Goal: Task Accomplishment & Management: Use online tool/utility

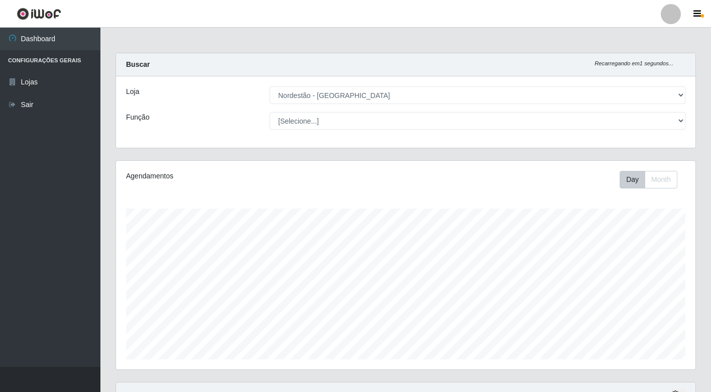
select select "454"
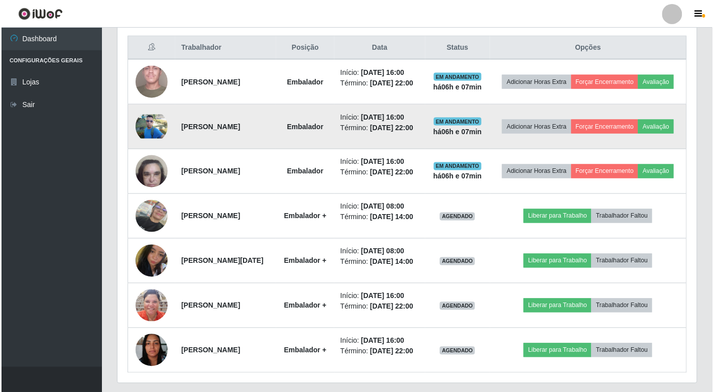
scroll to position [295, 0]
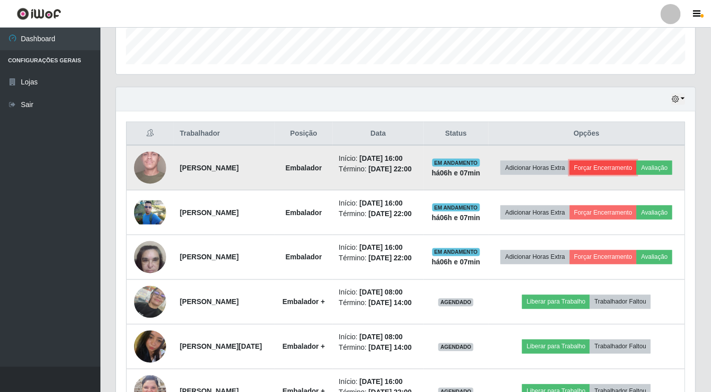
click at [632, 162] on button "Forçar Encerramento" at bounding box center [603, 168] width 67 height 14
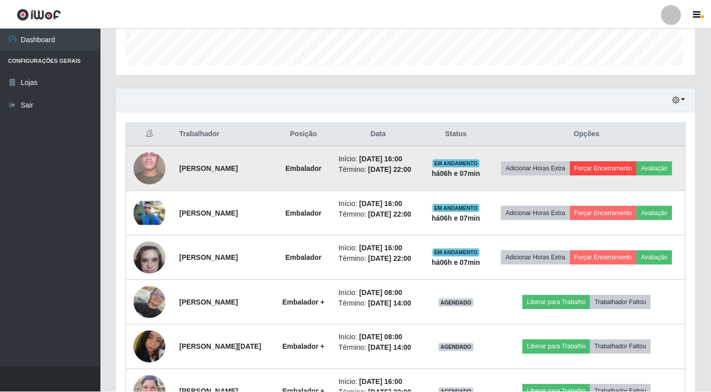
scroll to position [208, 573]
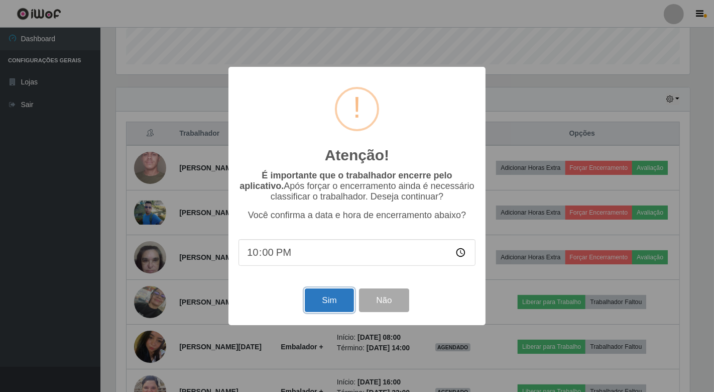
click at [324, 303] on button "Sim" at bounding box center [329, 300] width 49 height 24
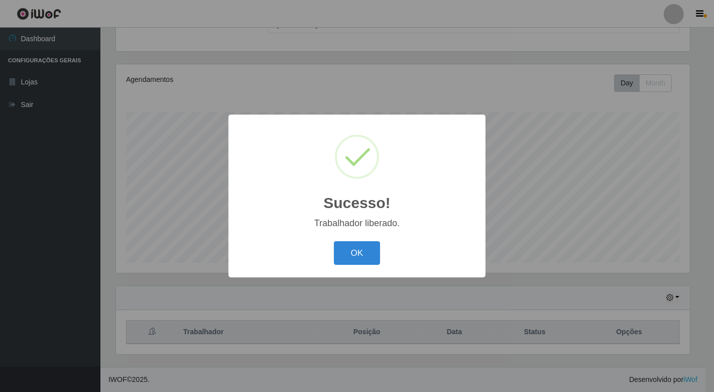
click at [646, 212] on div "Sucesso! × Trabalhador liberado. OK Cancel" at bounding box center [357, 196] width 714 height 392
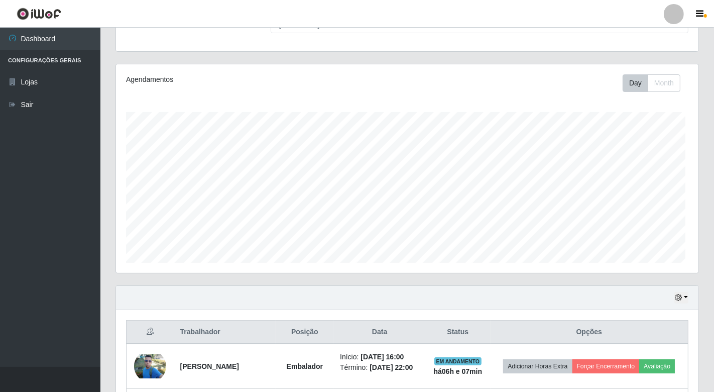
scroll to position [208, 579]
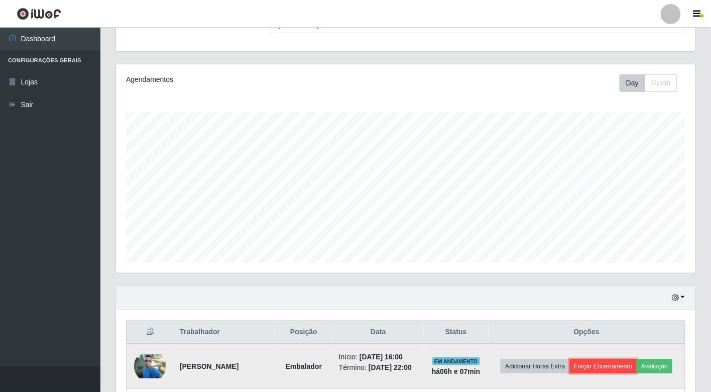
click at [637, 359] on button "Forçar Encerramento" at bounding box center [603, 366] width 67 height 14
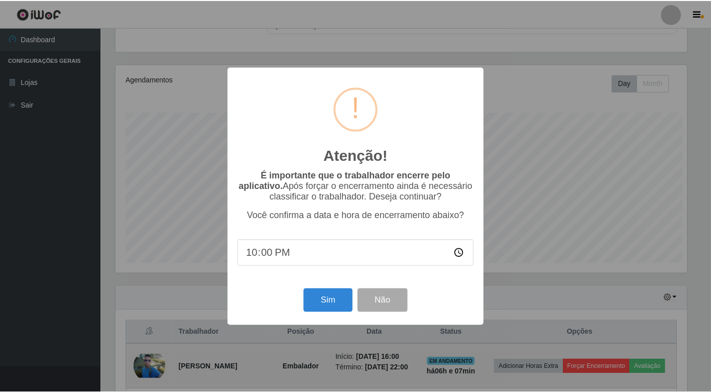
scroll to position [208, 573]
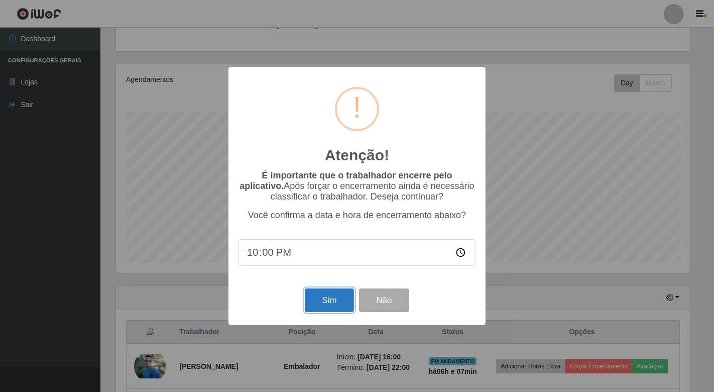
click at [328, 302] on button "Sim" at bounding box center [329, 300] width 49 height 24
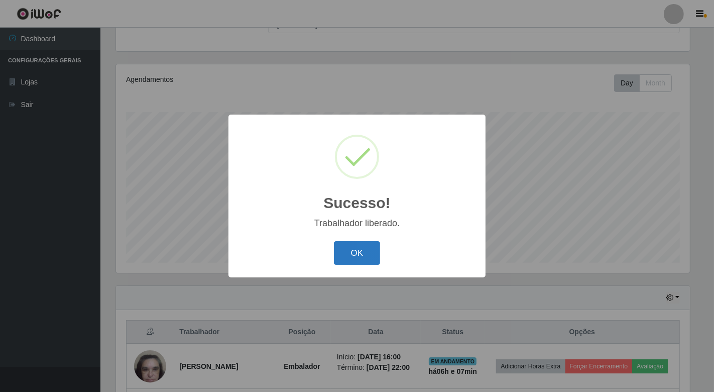
click at [358, 257] on button "OK" at bounding box center [357, 253] width 47 height 24
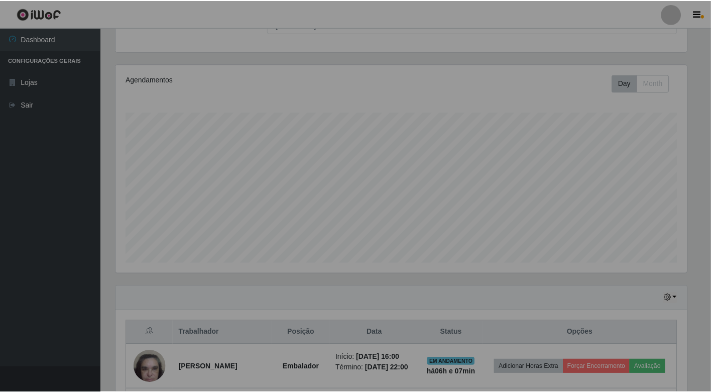
scroll to position [208, 579]
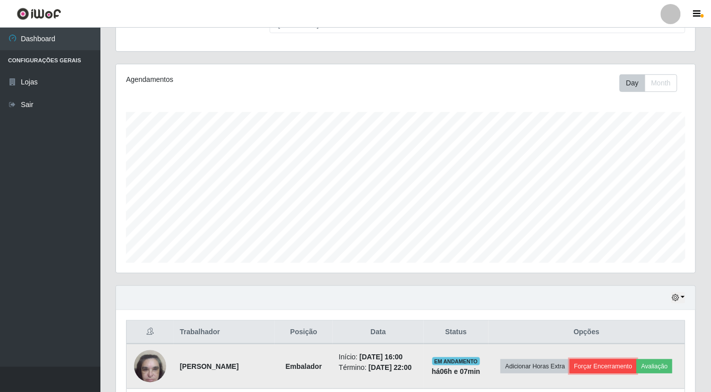
click at [630, 360] on button "Forçar Encerramento" at bounding box center [603, 366] width 67 height 14
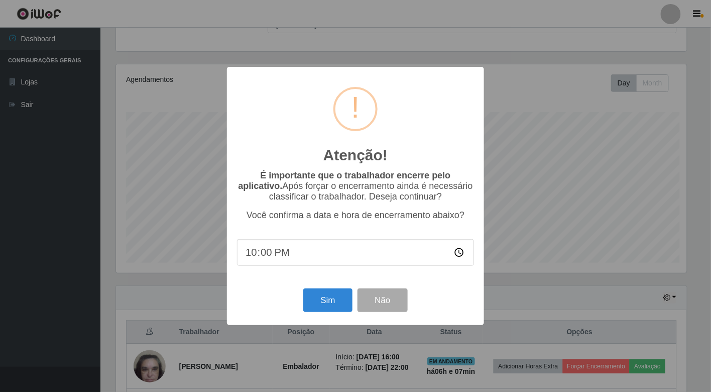
scroll to position [208, 573]
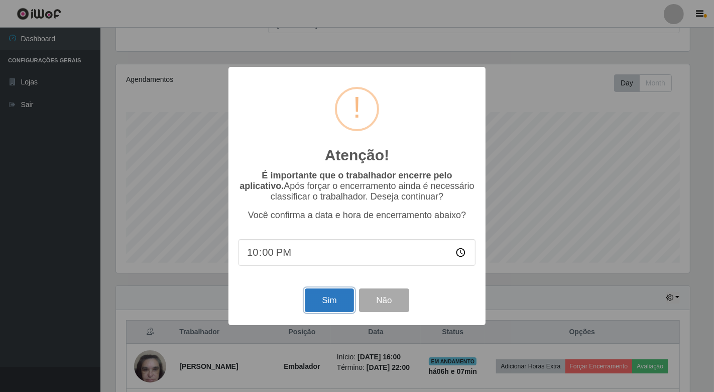
click at [329, 294] on button "Sim" at bounding box center [329, 300] width 49 height 24
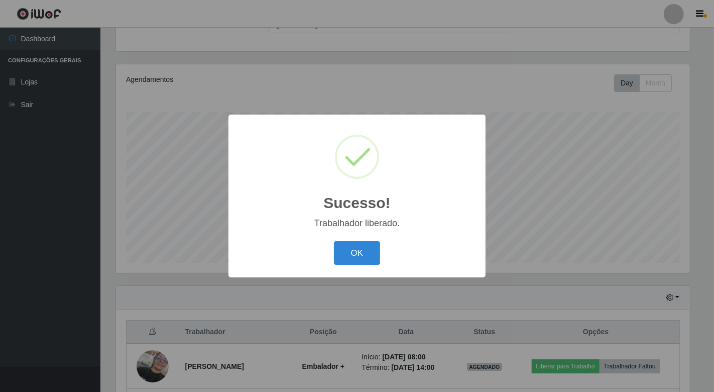
click at [334, 241] on button "OK" at bounding box center [357, 253] width 47 height 24
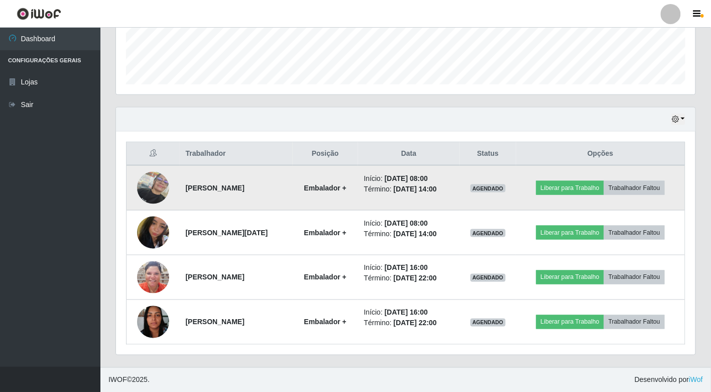
scroll to position [275, 0]
